Goal: Check status: Check status

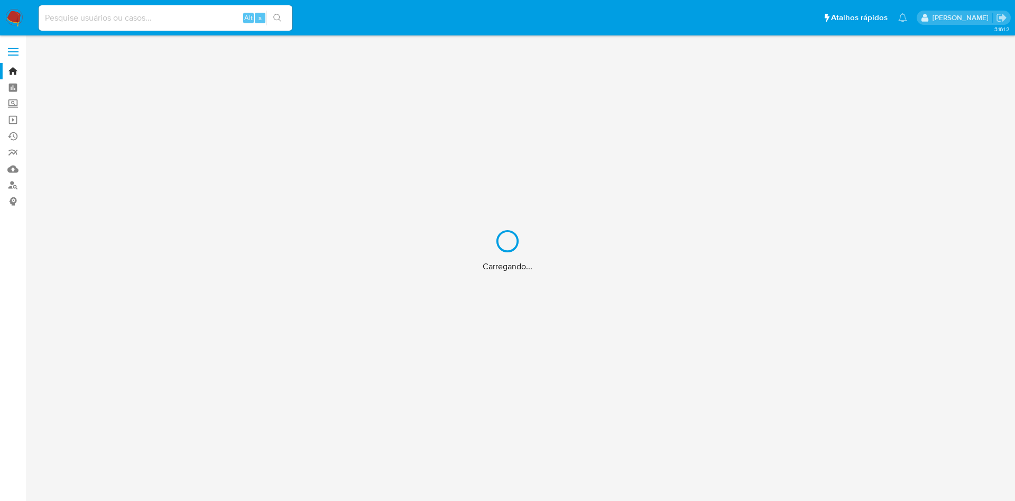
click at [181, 15] on div "Carregando..." at bounding box center [507, 250] width 1015 height 501
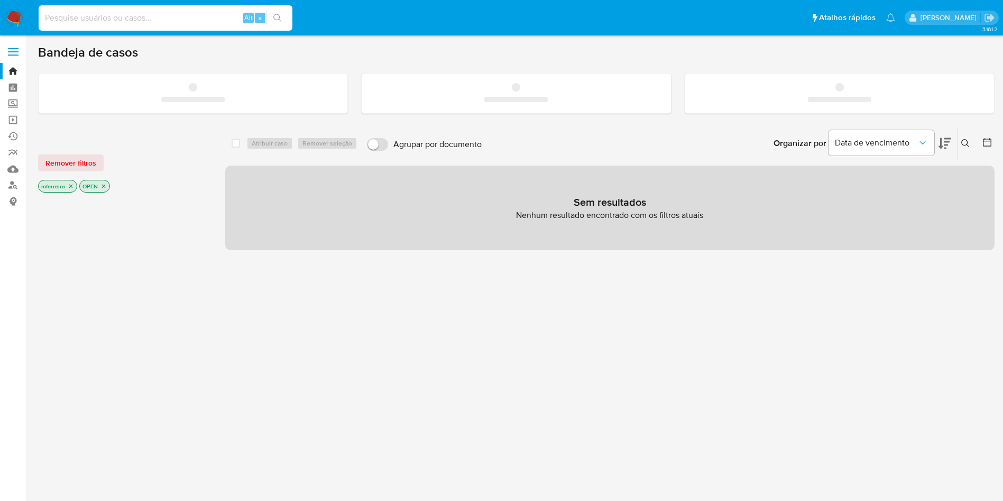
click at [195, 23] on input at bounding box center [166, 18] width 254 height 14
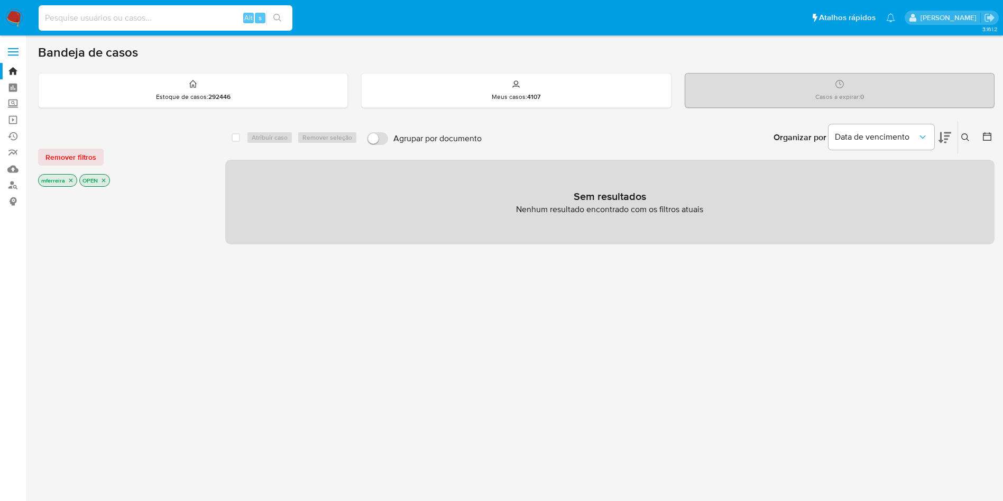
paste input "AhmX4wAOT8fApYAXAsUBDn12"
type input "AhmX4wAOT8fApYAXAsUBDn12"
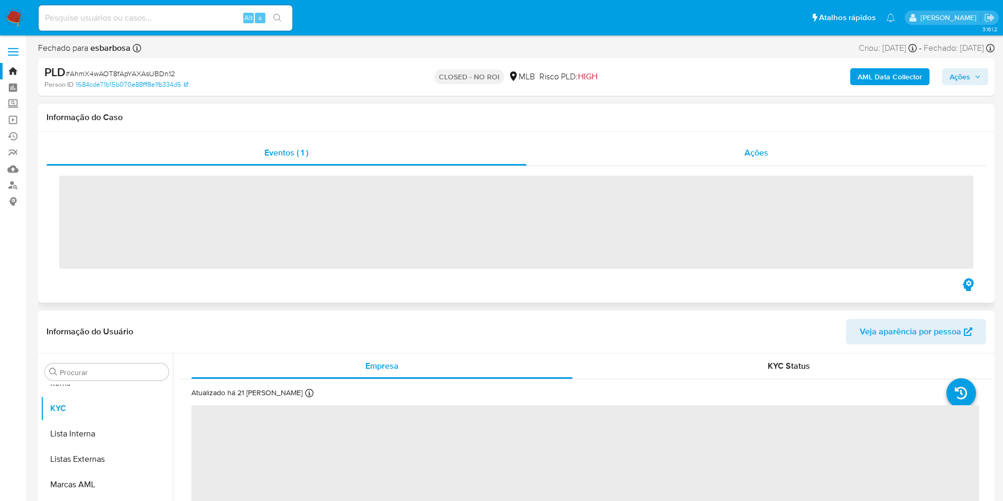
scroll to position [548, 0]
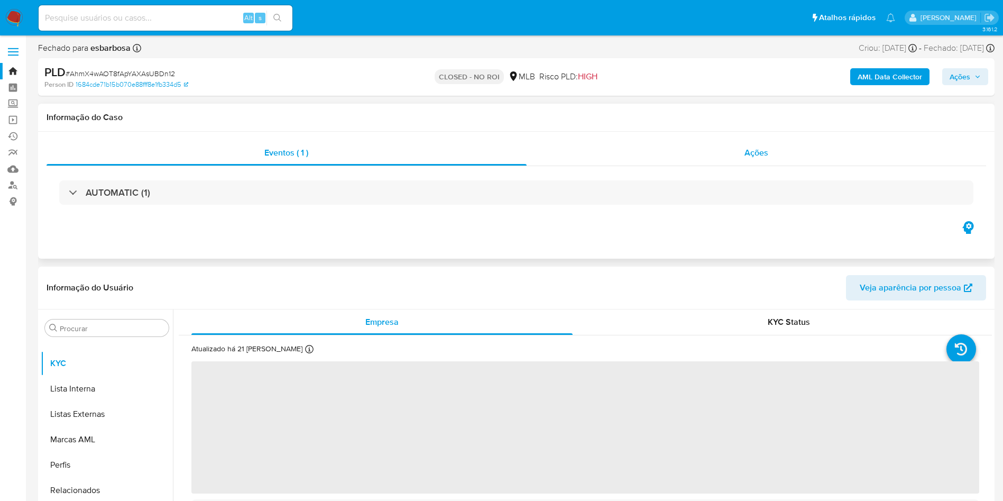
click at [755, 156] on span "Ações" at bounding box center [756, 152] width 24 height 12
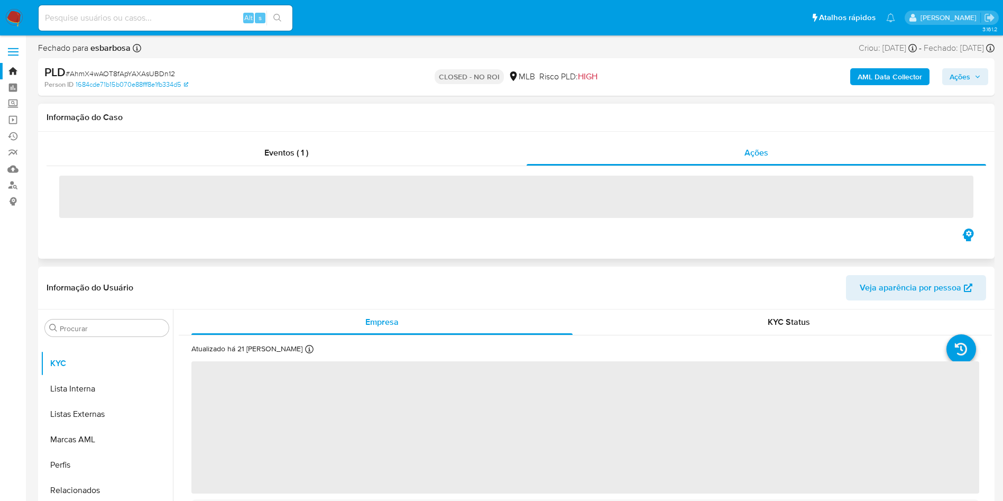
select select "10"
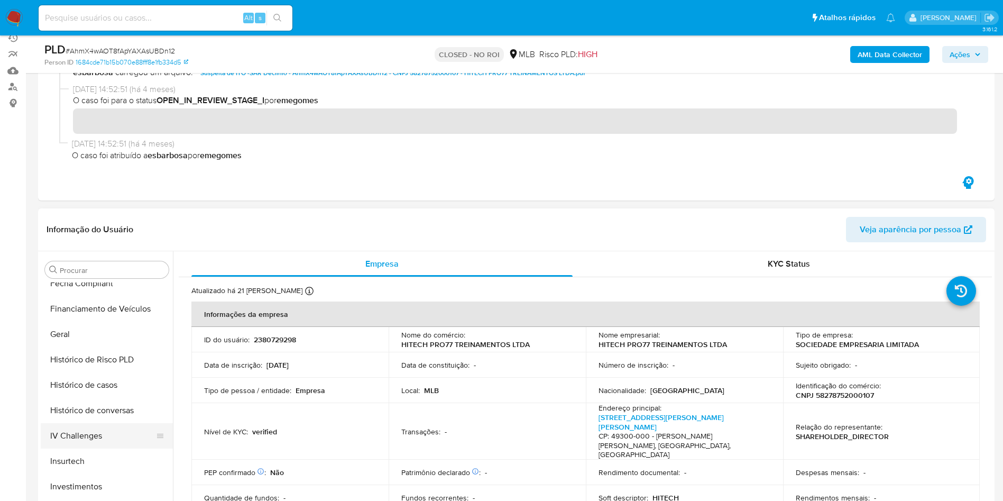
scroll to position [315, 0]
click at [87, 385] on button "Histórico de casos" at bounding box center [103, 385] width 124 height 25
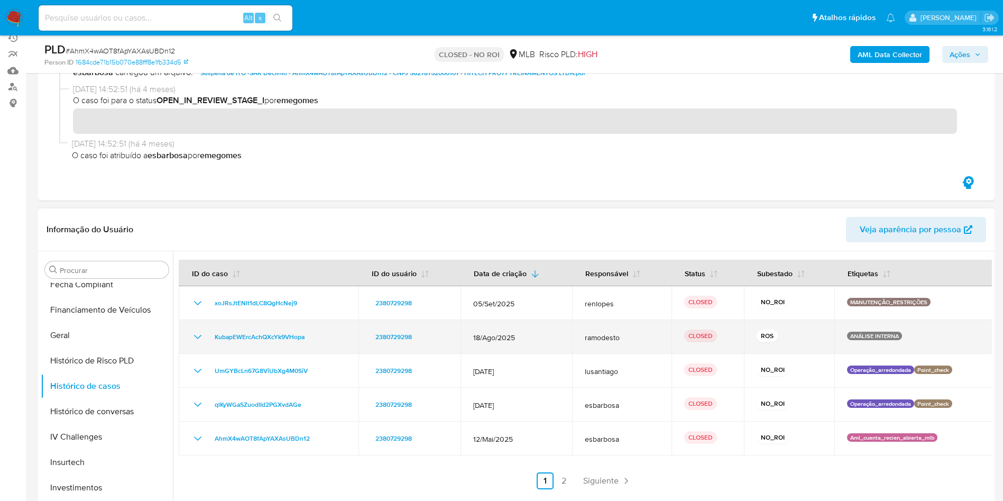
click at [204, 331] on icon "Mostrar/Ocultar" at bounding box center [197, 336] width 13 height 13
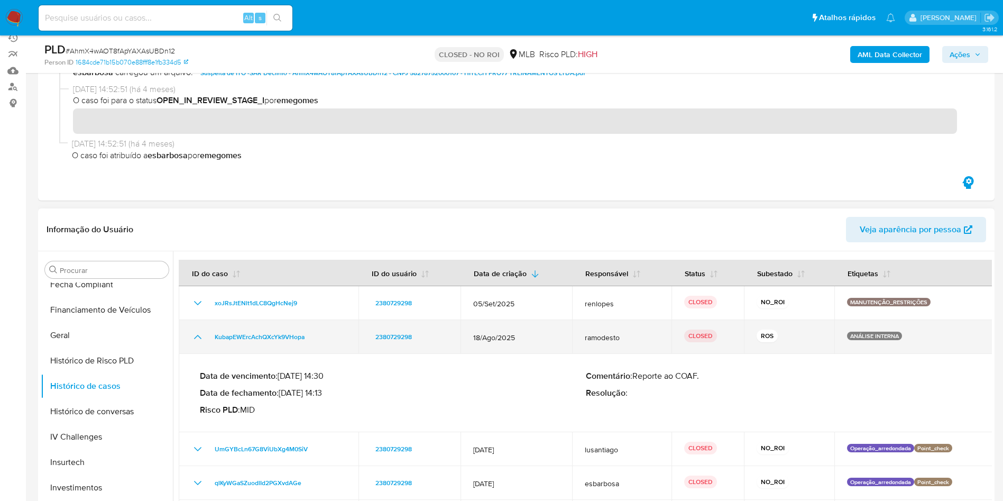
click at [204, 331] on icon "Mostrar/Ocultar" at bounding box center [197, 336] width 13 height 13
